Goal: Information Seeking & Learning: Learn about a topic

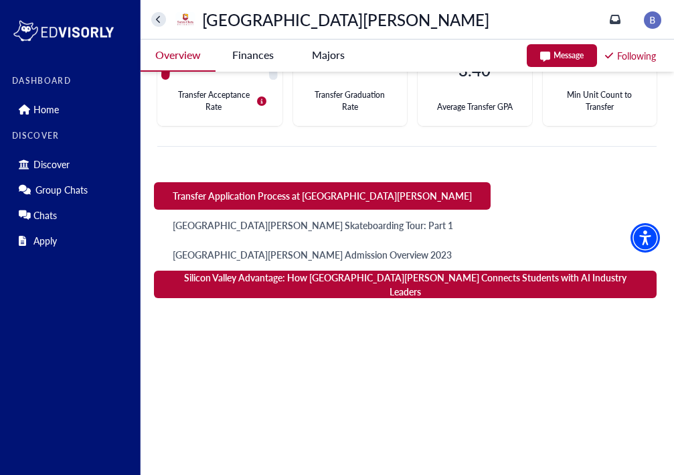
scroll to position [541, 0]
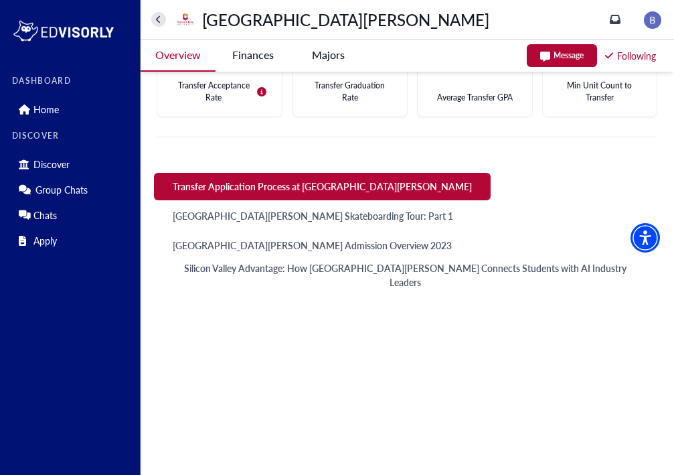
click at [335, 188] on button "Transfer Application Process at [GEOGRAPHIC_DATA][PERSON_NAME]" at bounding box center [322, 186] width 337 height 27
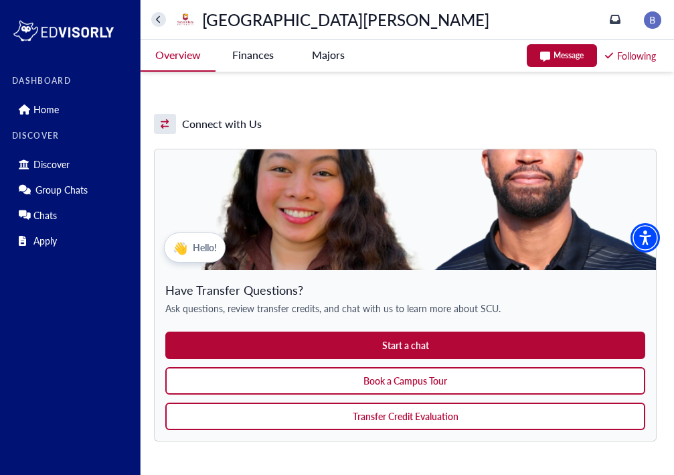
scroll to position [1068, 0]
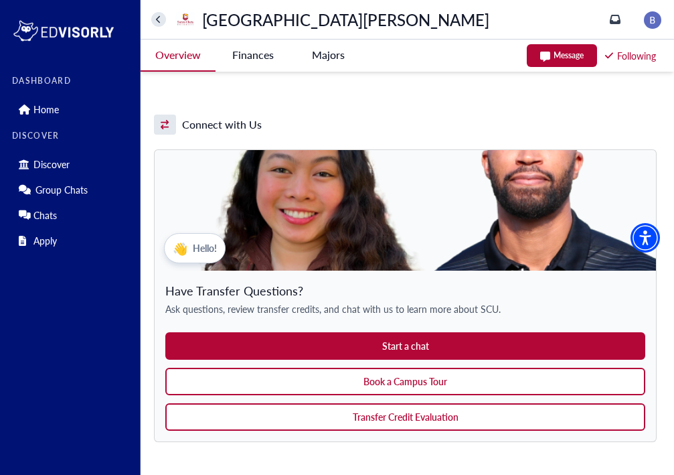
click at [364, 368] on button "Book a Campus Tour" at bounding box center [405, 381] width 480 height 27
click at [407, 403] on button "Transfer Credit Evaluation" at bounding box center [405, 416] width 480 height 27
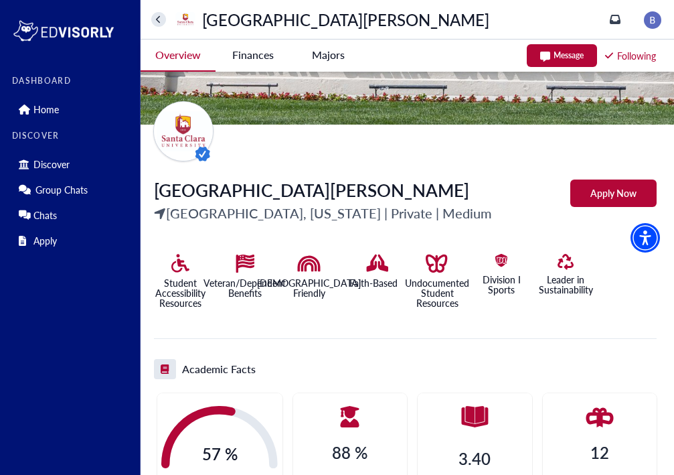
scroll to position [0, 0]
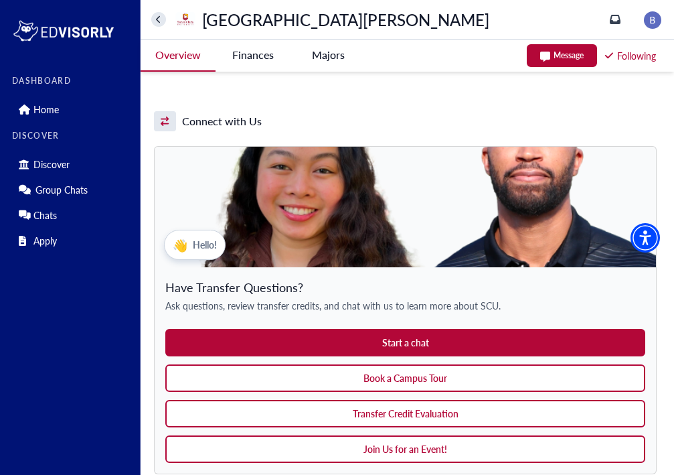
scroll to position [1072, 0]
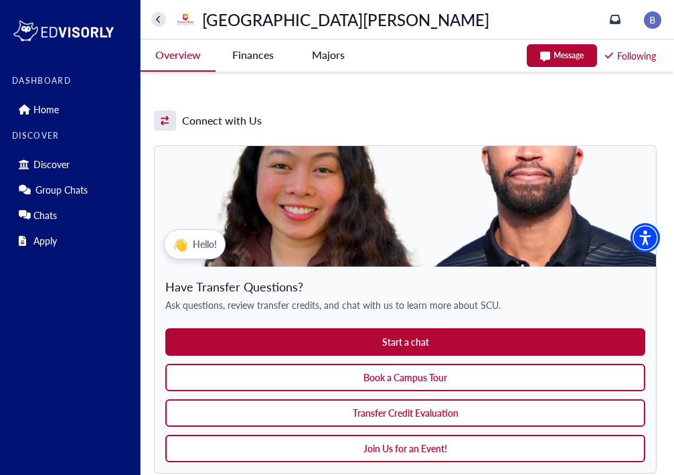
click at [435, 179] on img at bounding box center [406, 206] width 502 height 121
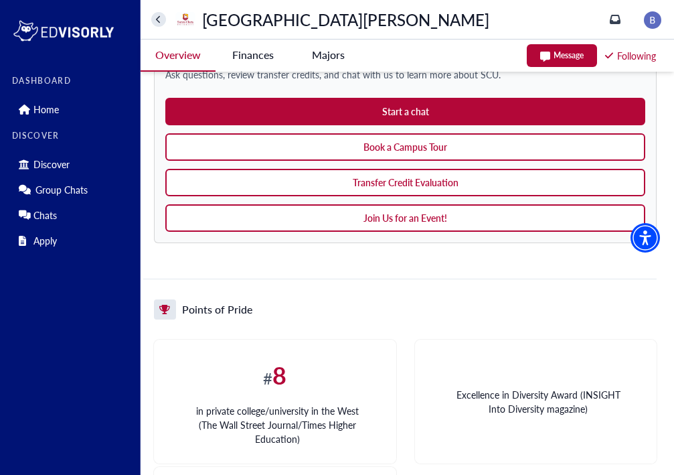
scroll to position [1301, 0]
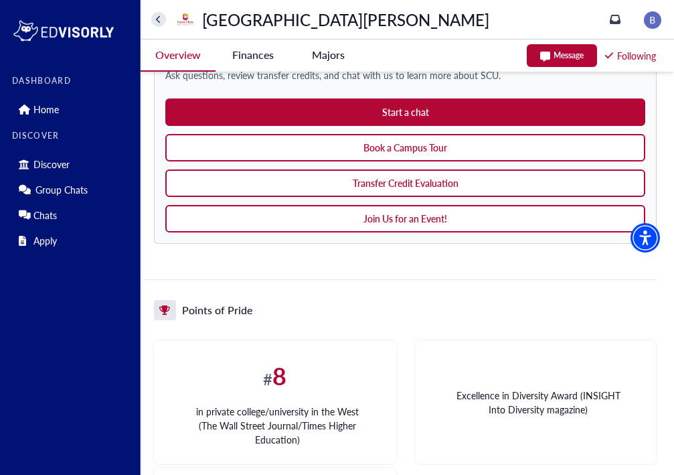
click at [420, 205] on button "Join Us for an Event!" at bounding box center [405, 218] width 480 height 27
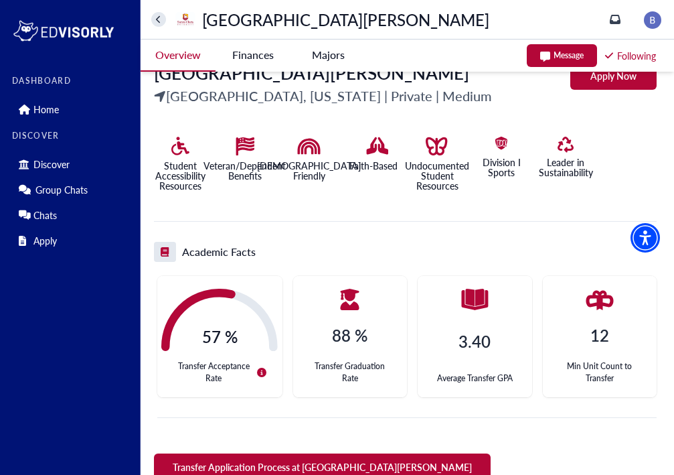
scroll to position [205, 0]
